Goal: Information Seeking & Learning: Learn about a topic

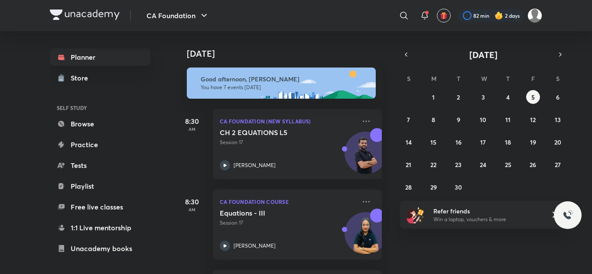
scroll to position [376, 0]
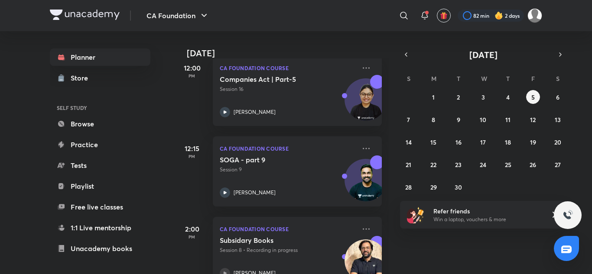
scroll to position [289, 0]
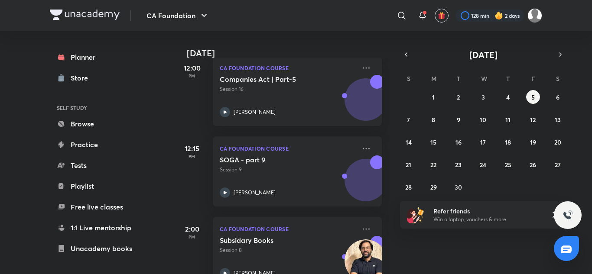
scroll to position [402, 0]
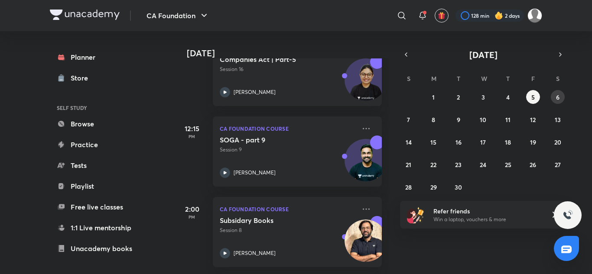
click at [559, 98] on abbr "6" at bounding box center [557, 97] width 3 height 8
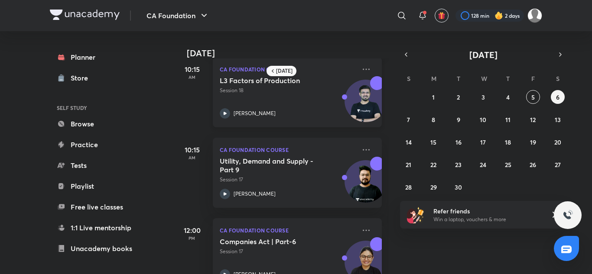
scroll to position [282, 0]
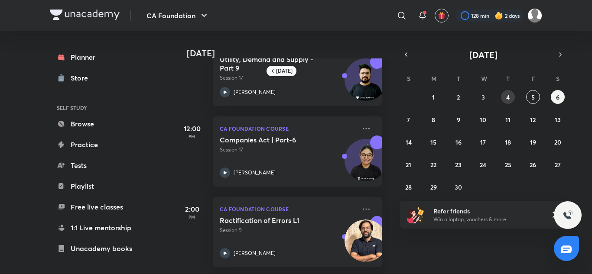
click at [509, 92] on button "4" at bounding box center [508, 97] width 14 height 14
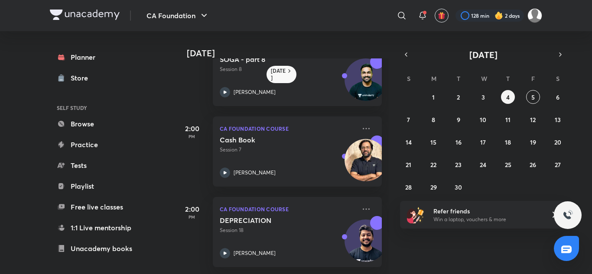
scroll to position [443, 0]
click at [228, 248] on icon at bounding box center [225, 253] width 10 height 10
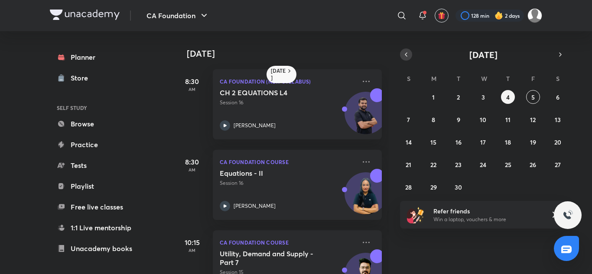
click at [397, 45] on div "Yesterday 8:30 AM CA Foundation (New Syllabus) CH 2 EQUATIONS L4 Session 16 Hit…" at bounding box center [383, 152] width 416 height 243
click at [401, 52] on button "button" at bounding box center [406, 55] width 12 height 12
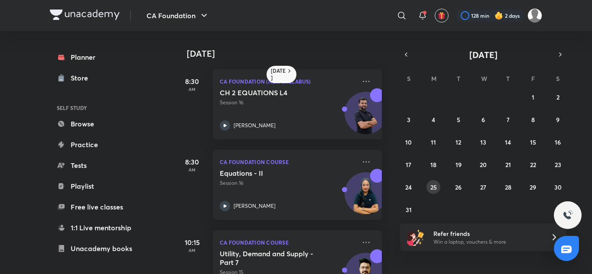
click at [436, 186] on abbr "25" at bounding box center [433, 187] width 7 height 8
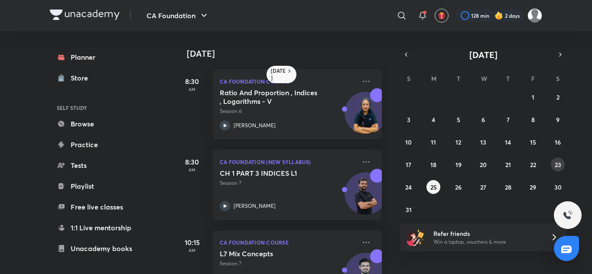
click at [560, 161] on abbr "23" at bounding box center [558, 165] width 7 height 8
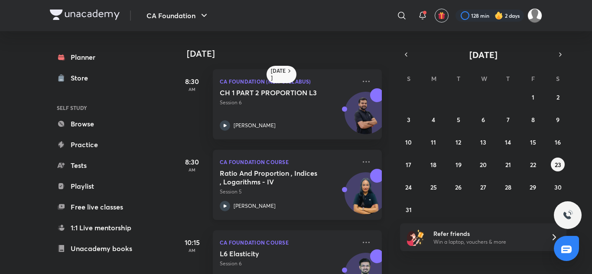
click at [225, 205] on icon at bounding box center [225, 206] width 10 height 10
